Goal: Browse casually

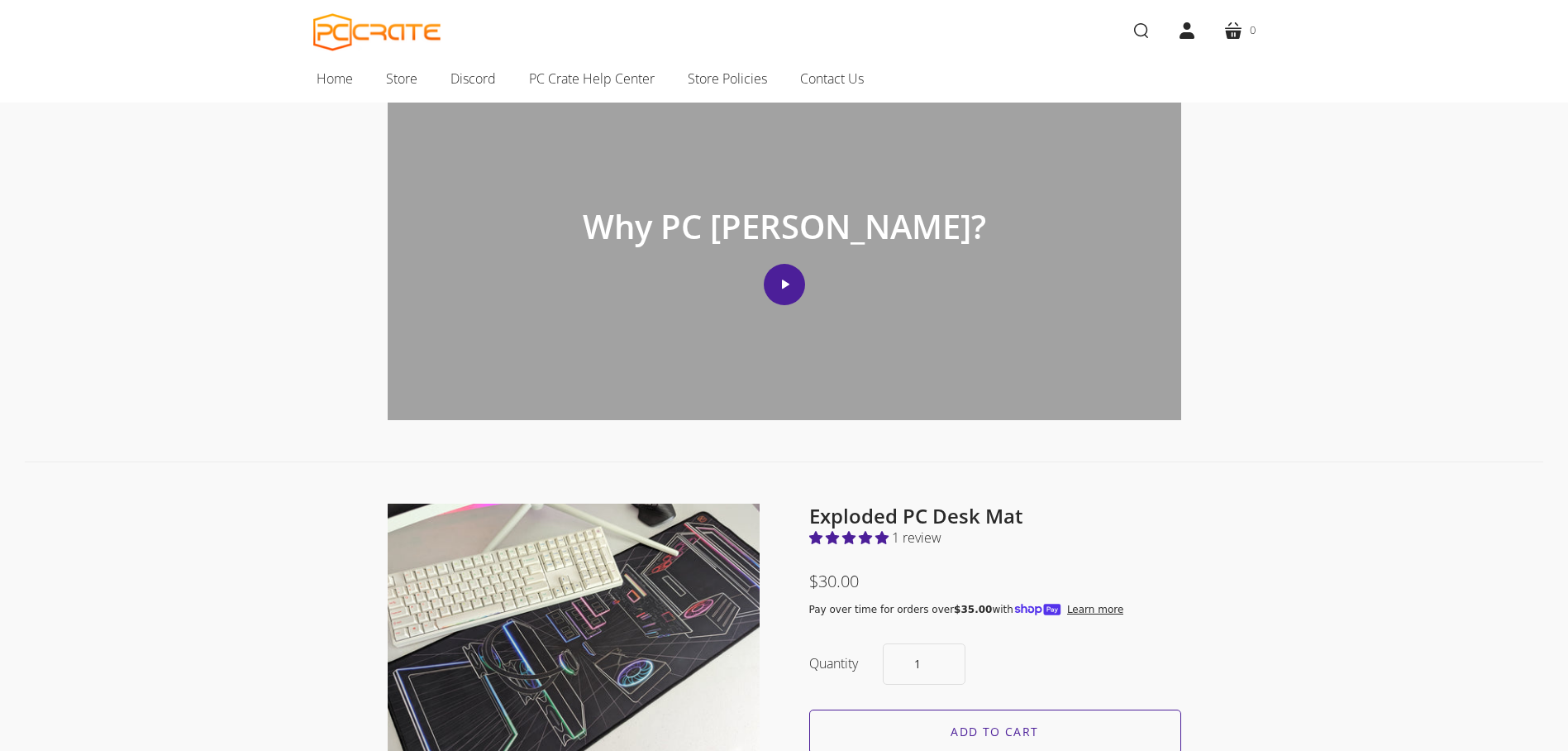
scroll to position [639, 0]
click at [795, 253] on div "Why PC Crate? Play video" at bounding box center [784, 250] width 793 height 339
click at [776, 278] on button "Play video" at bounding box center [784, 285] width 41 height 41
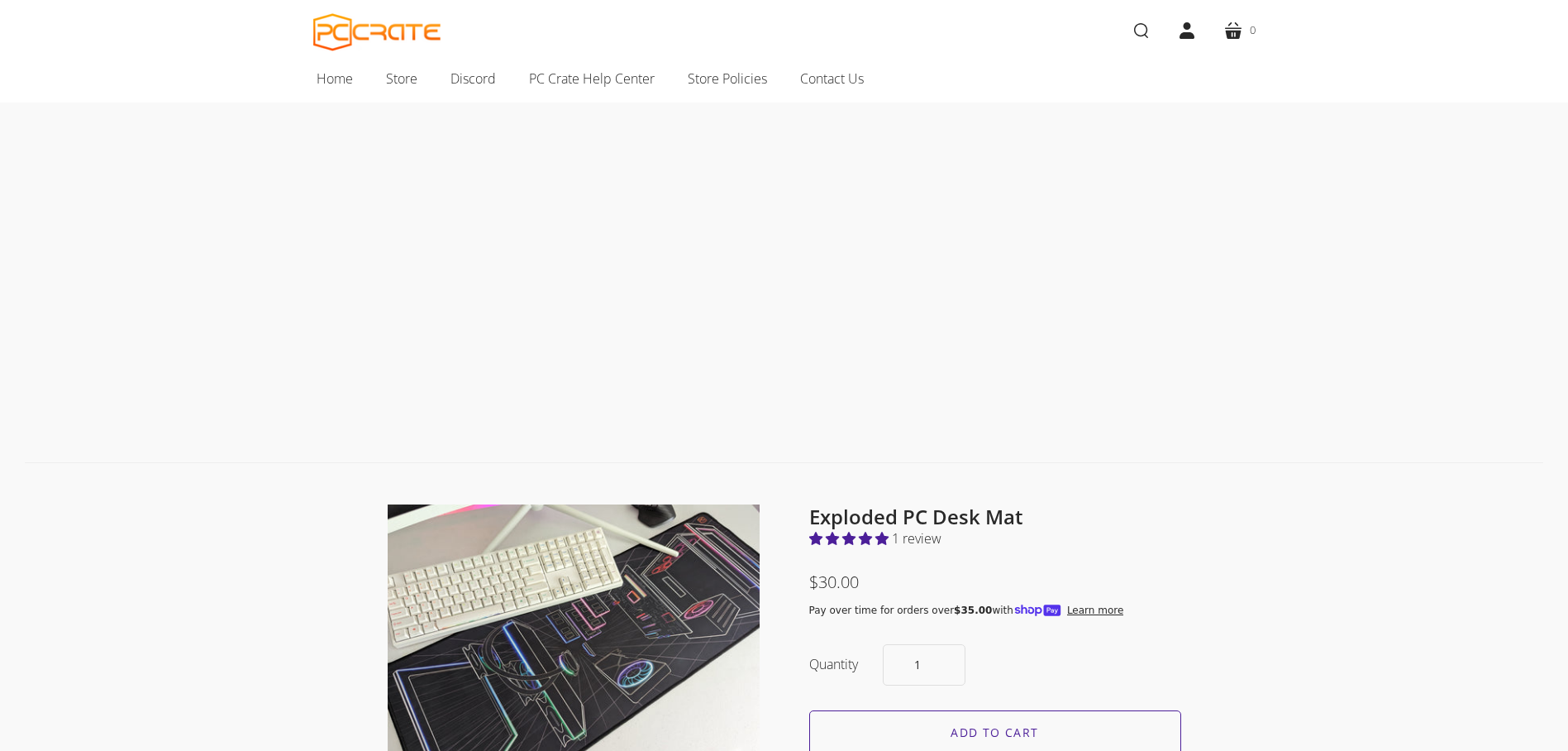
scroll to position [503, 0]
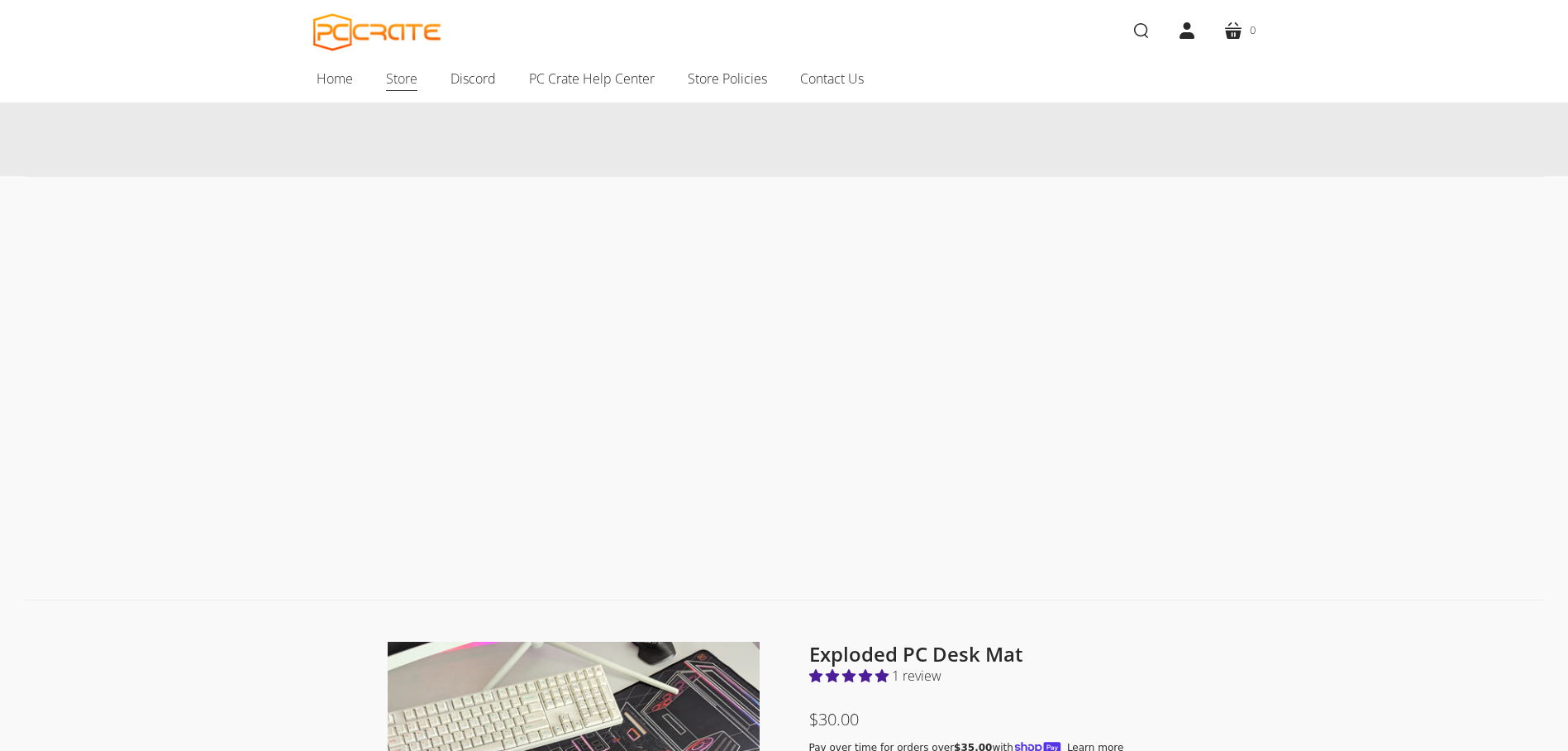
click at [408, 81] on span "Store" at bounding box center [401, 78] width 32 height 21
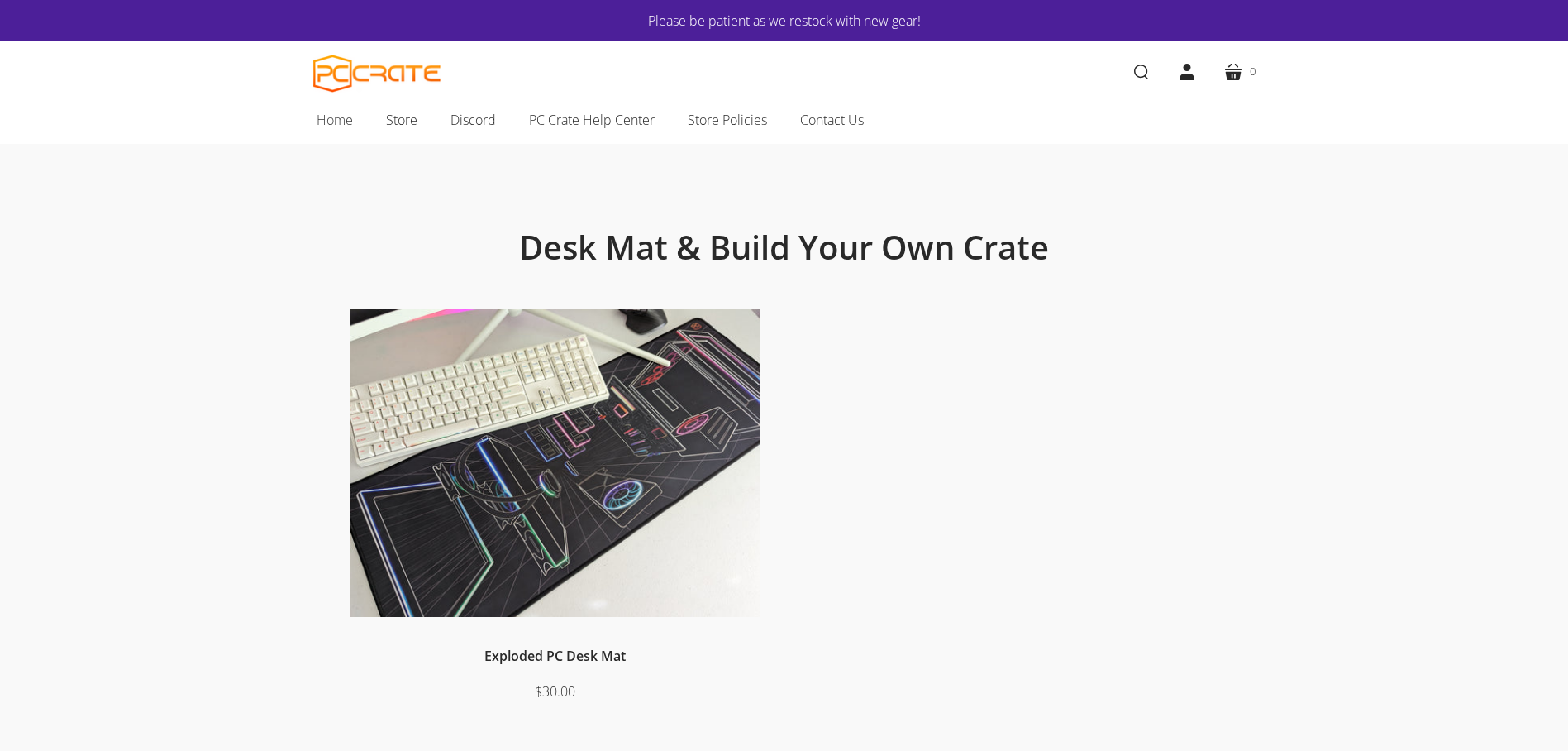
click at [327, 118] on span "Home" at bounding box center [335, 119] width 37 height 21
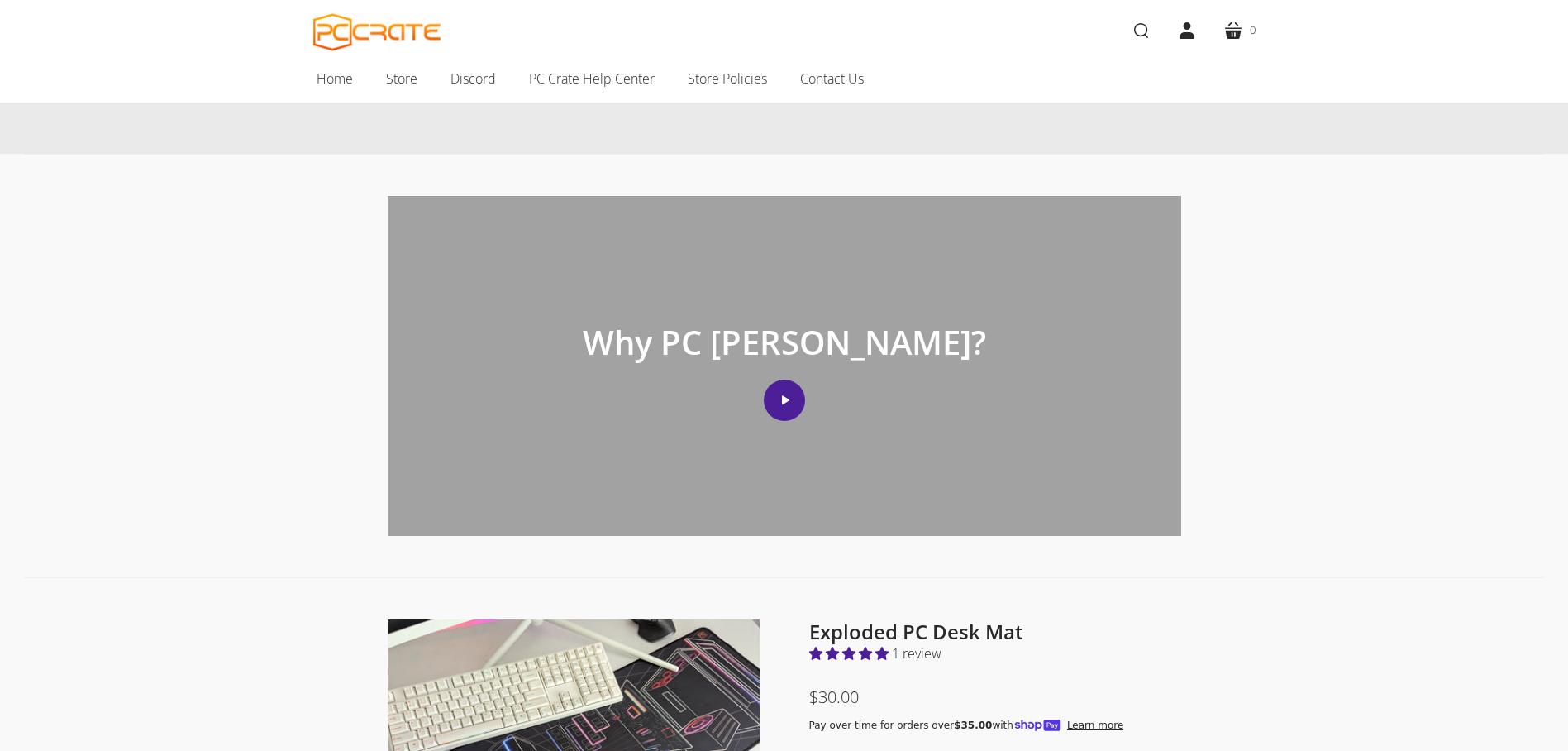
scroll to position [3, 0]
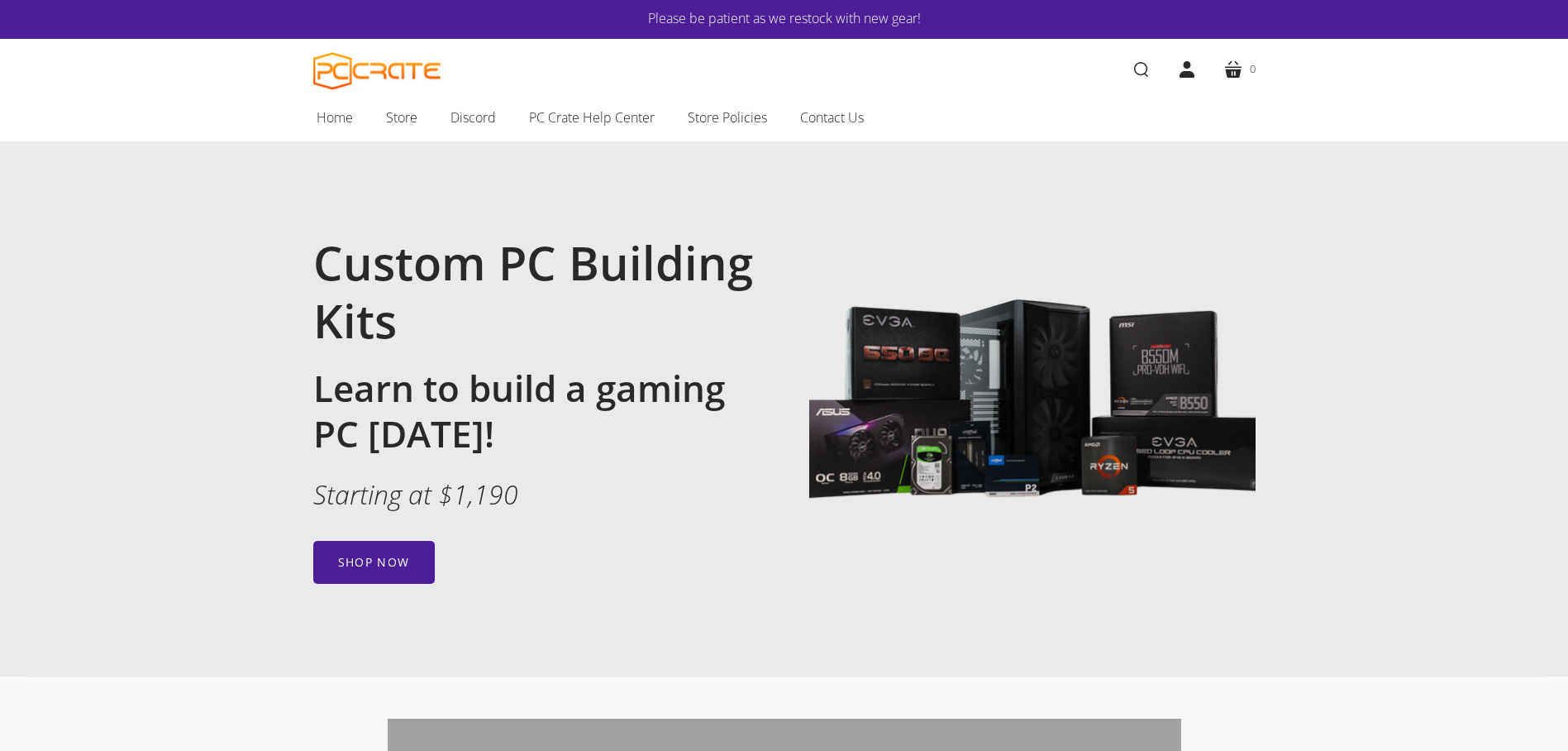
click at [832, 16] on link "Please be patient as we restock with new gear!" at bounding box center [784, 18] width 843 height 21
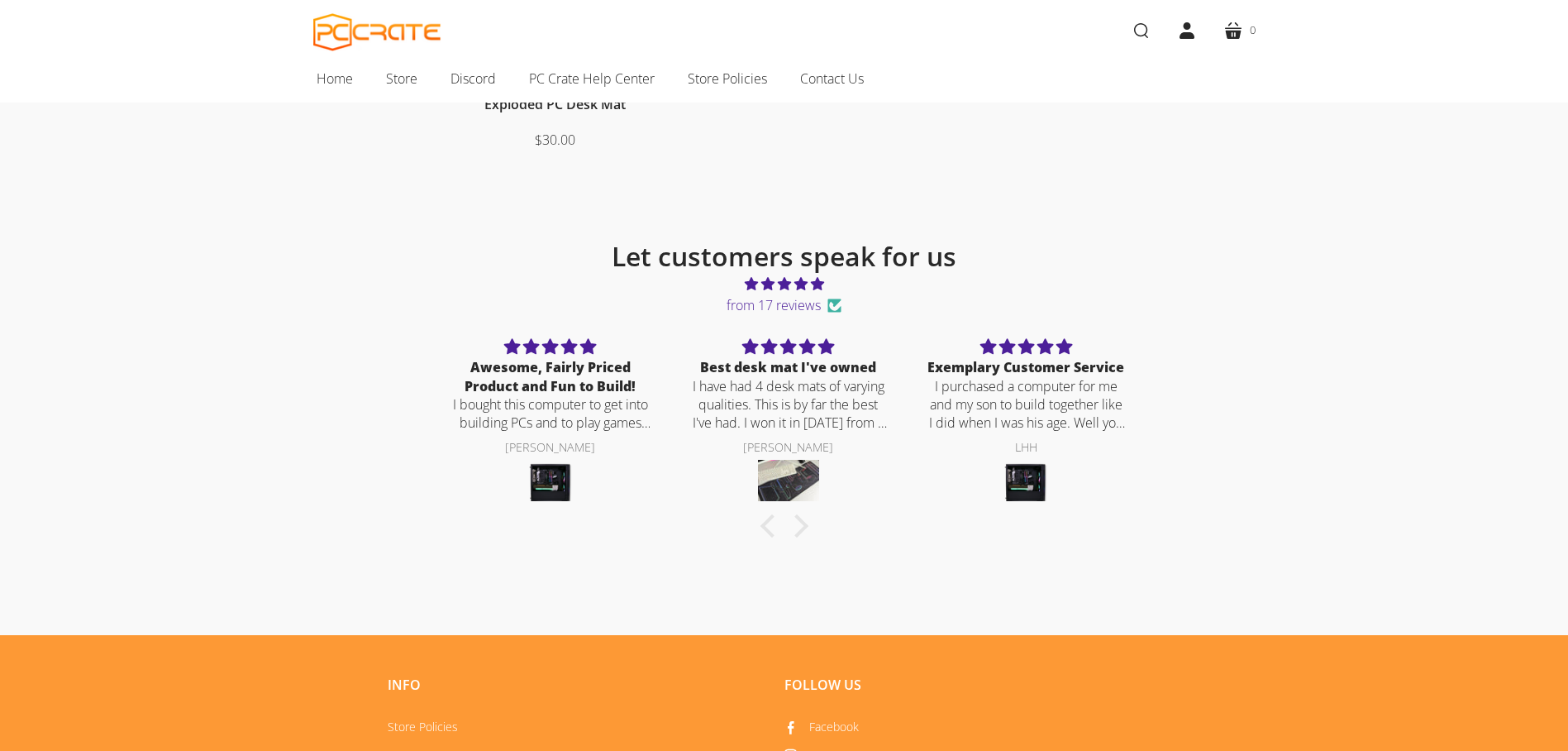
scroll to position [879, 0]
